Goal: Task Accomplishment & Management: Use online tool/utility

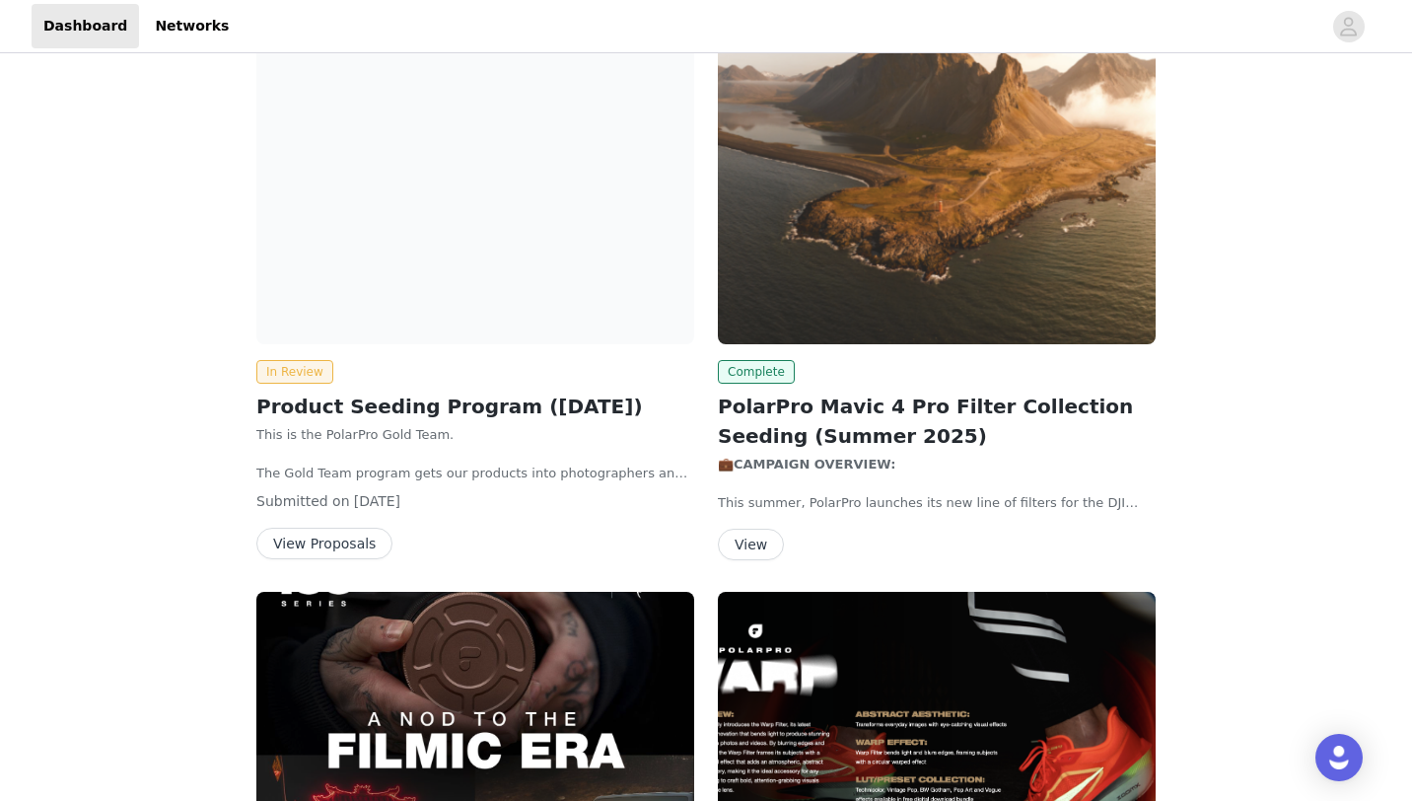
scroll to position [1282, 0]
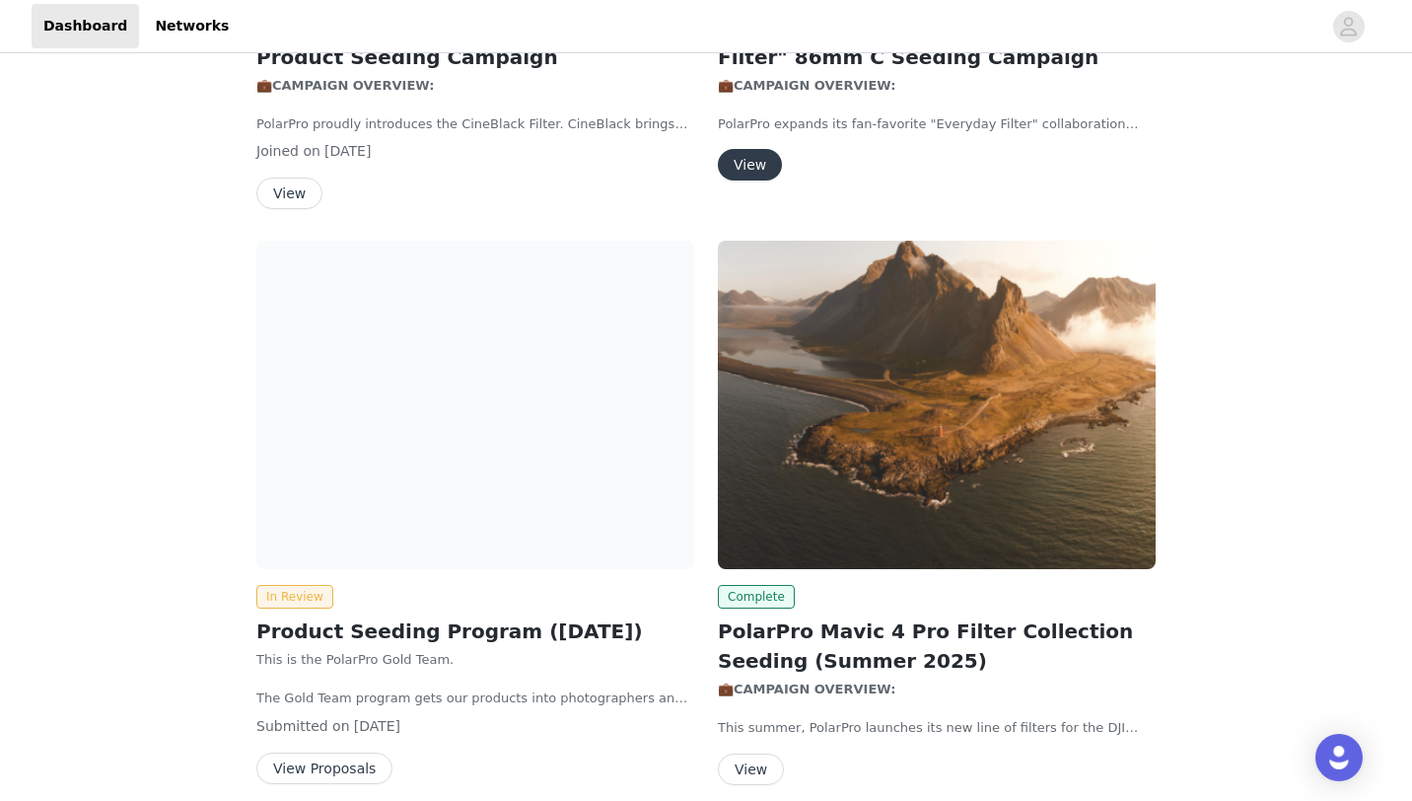
click at [510, 373] on img at bounding box center [475, 405] width 438 height 328
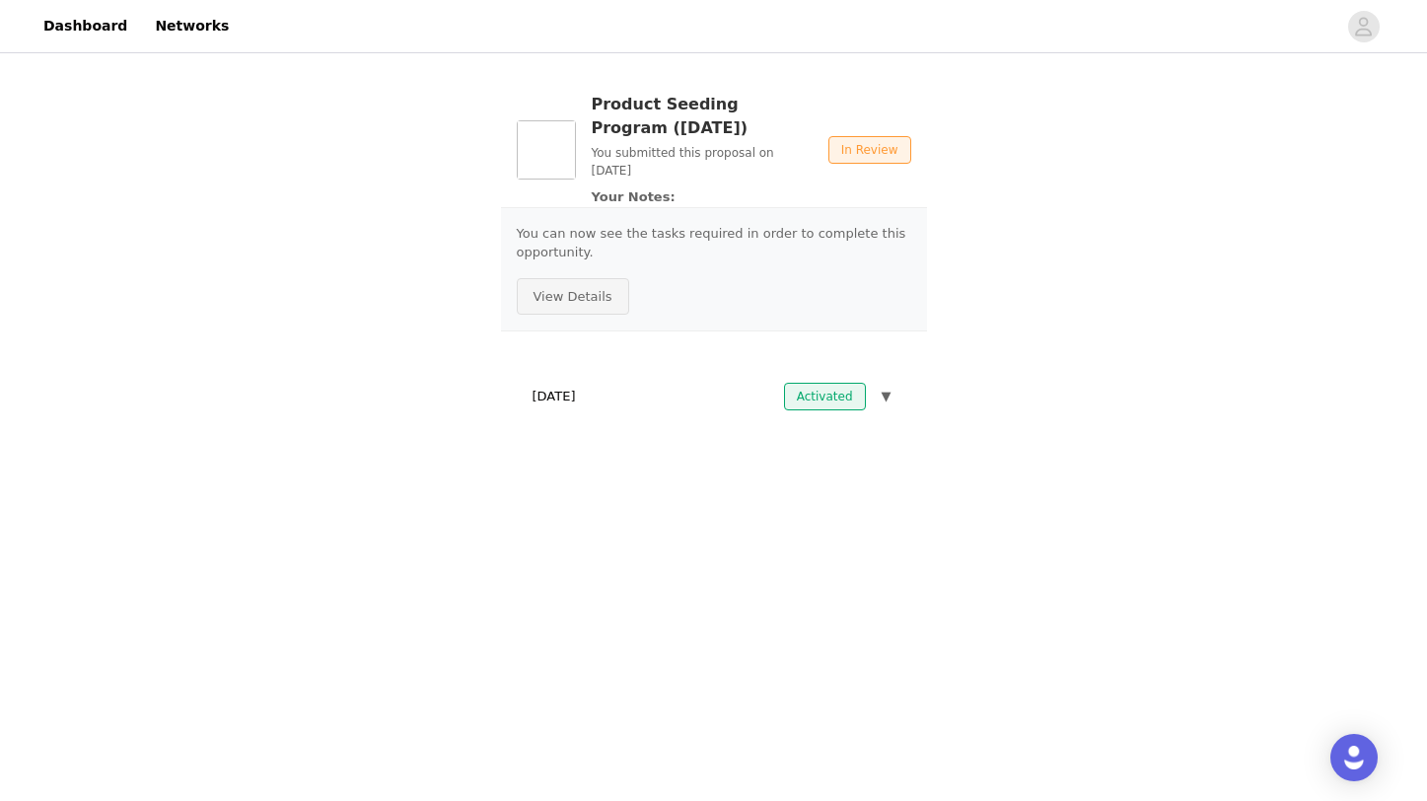
click at [572, 294] on button "View Details" at bounding box center [573, 296] width 112 height 37
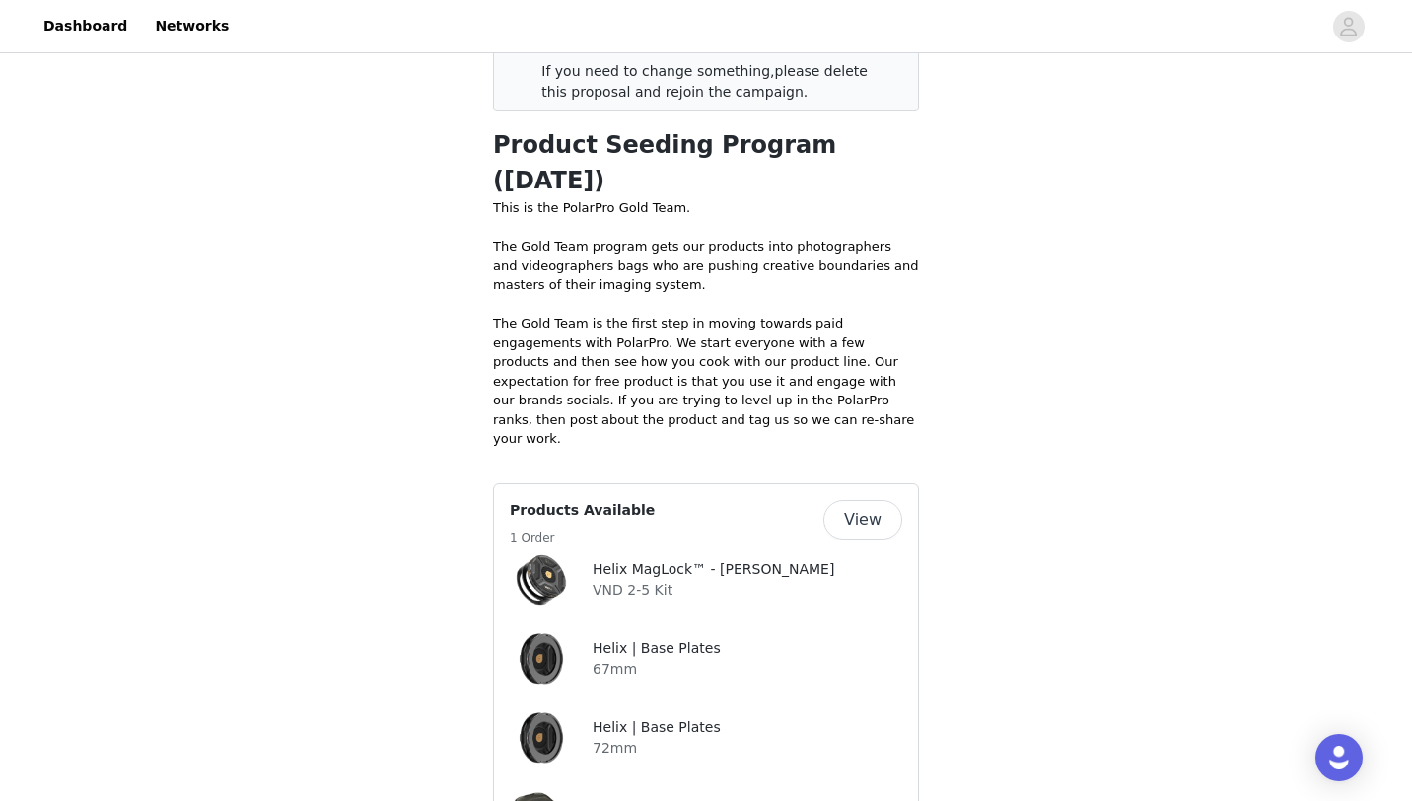
scroll to position [197, 0]
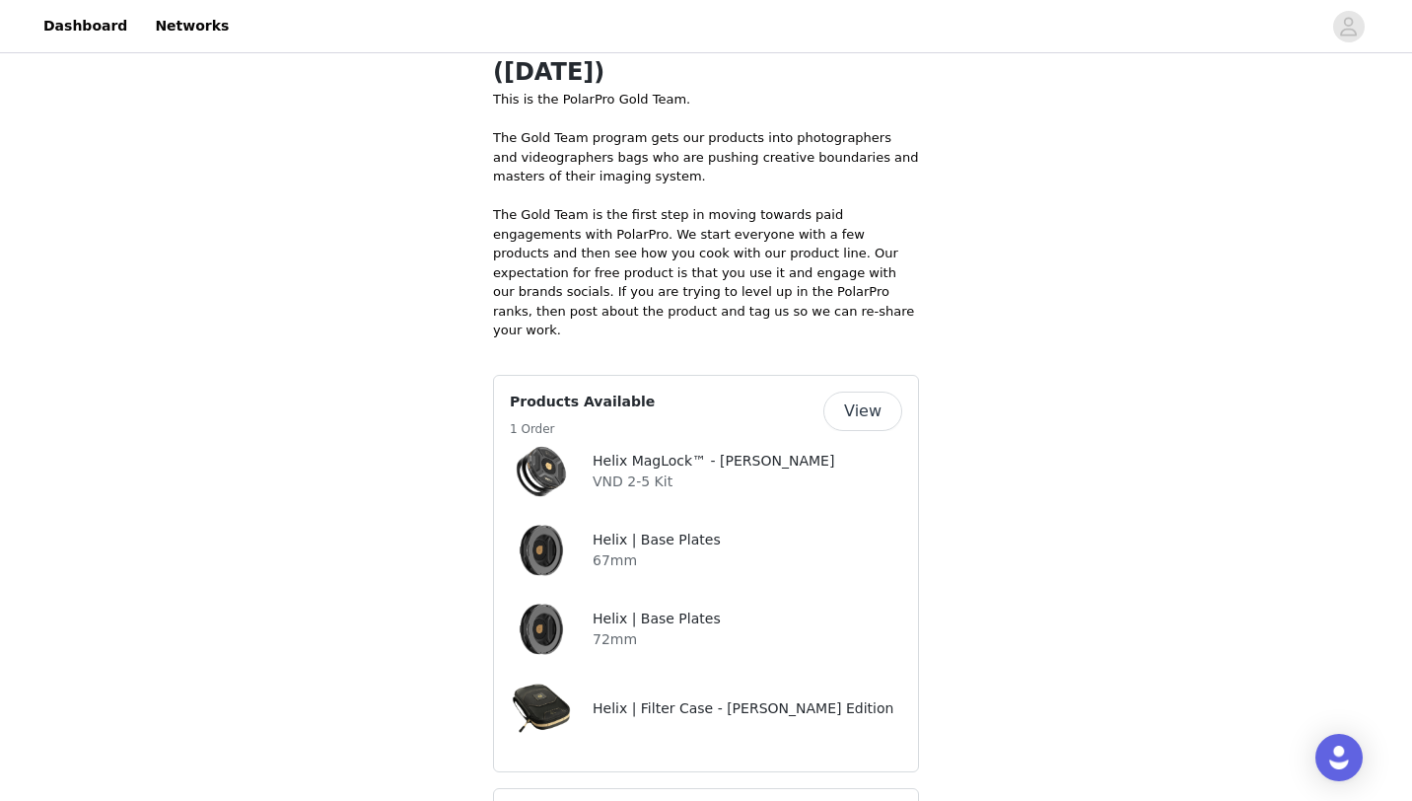
click at [687, 451] on h4 "Helix MagLock™ - [PERSON_NAME]" at bounding box center [714, 461] width 242 height 21
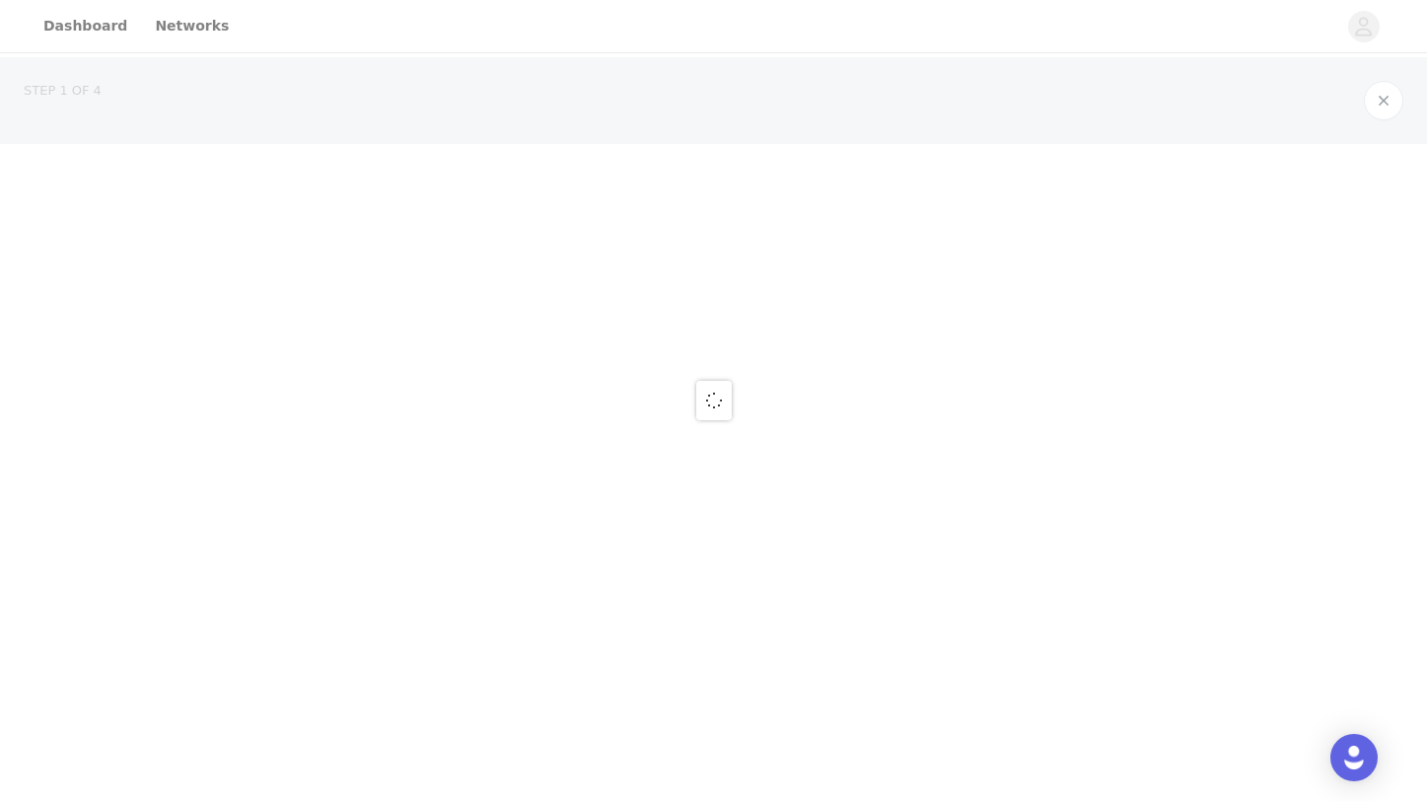
click at [687, 409] on div at bounding box center [713, 400] width 1427 height 801
click at [688, 409] on div at bounding box center [713, 400] width 1427 height 801
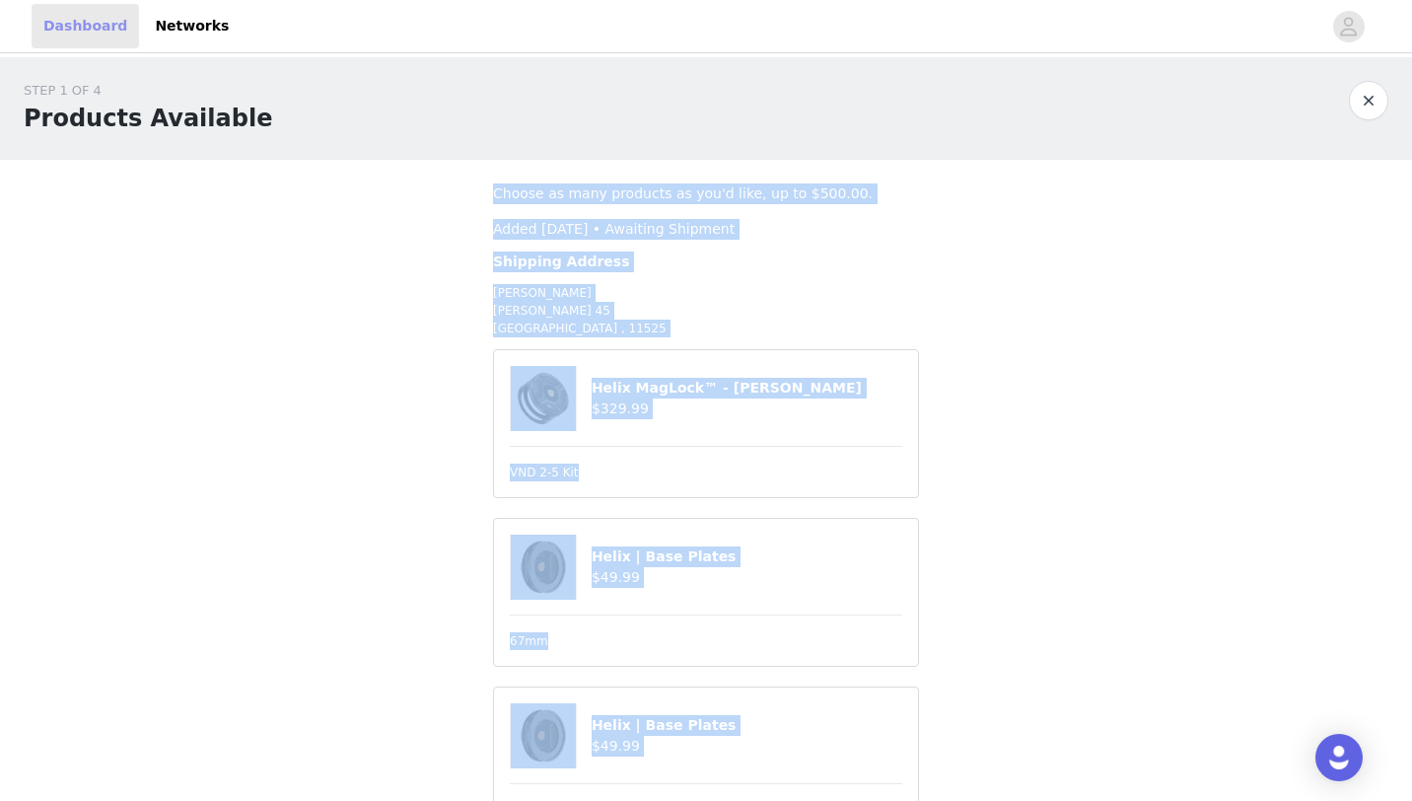
click at [66, 21] on link "Dashboard" at bounding box center [86, 26] width 108 height 44
